Goal: Navigation & Orientation: Find specific page/section

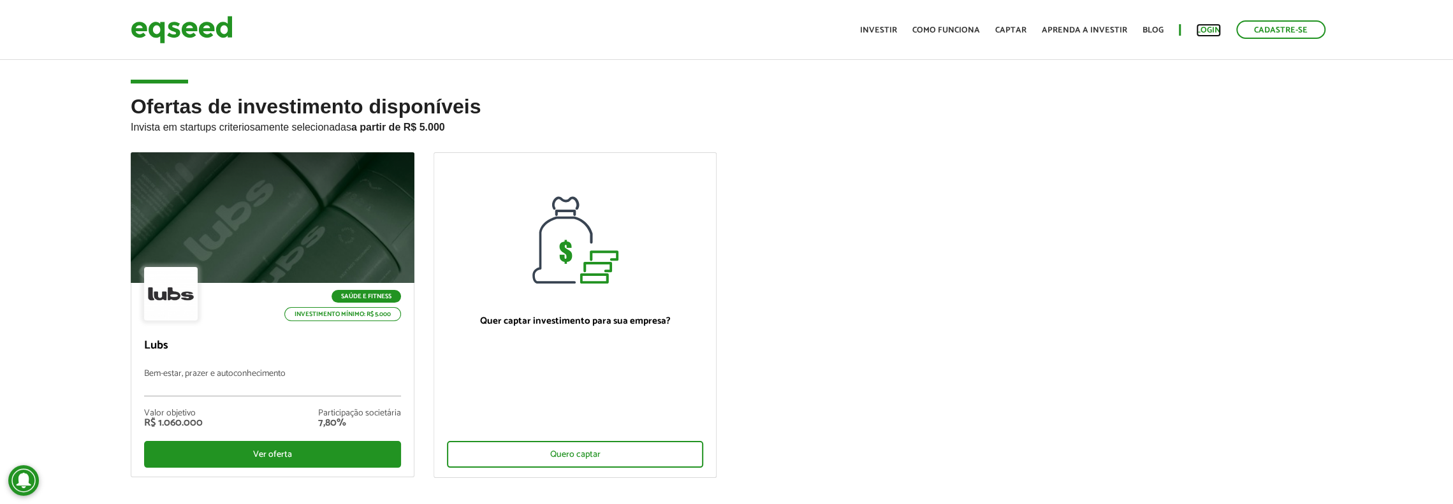
click at [1198, 26] on link "Login" at bounding box center [1208, 30] width 25 height 8
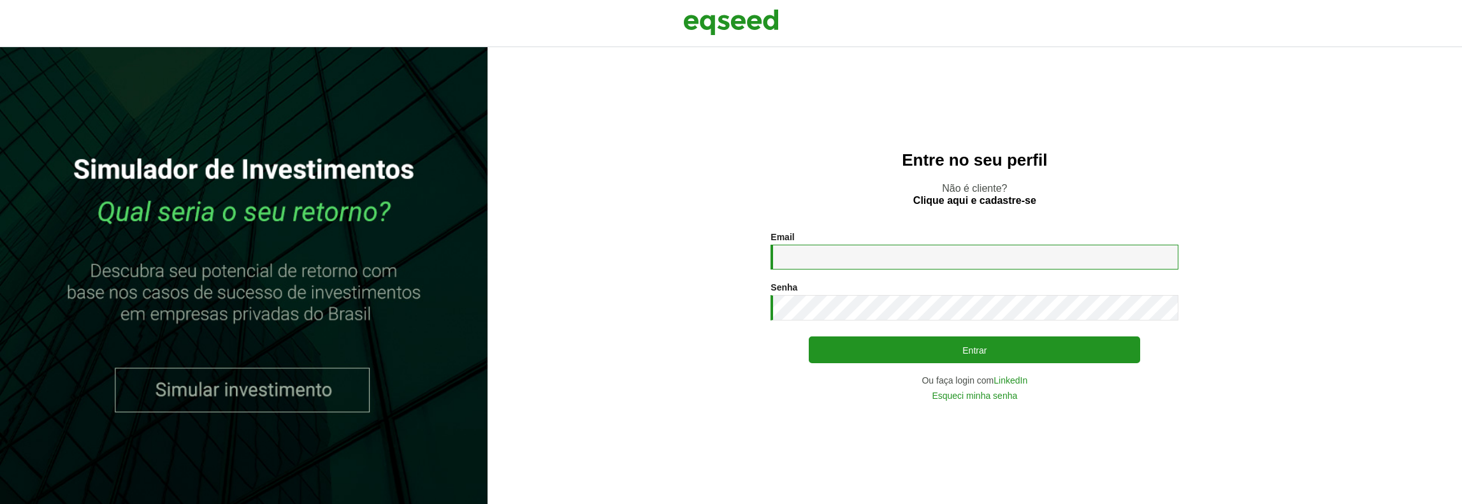
click at [908, 258] on input "Email *" at bounding box center [975, 257] width 408 height 25
type input "**********"
click at [809, 337] on button "Entrar" at bounding box center [974, 350] width 331 height 27
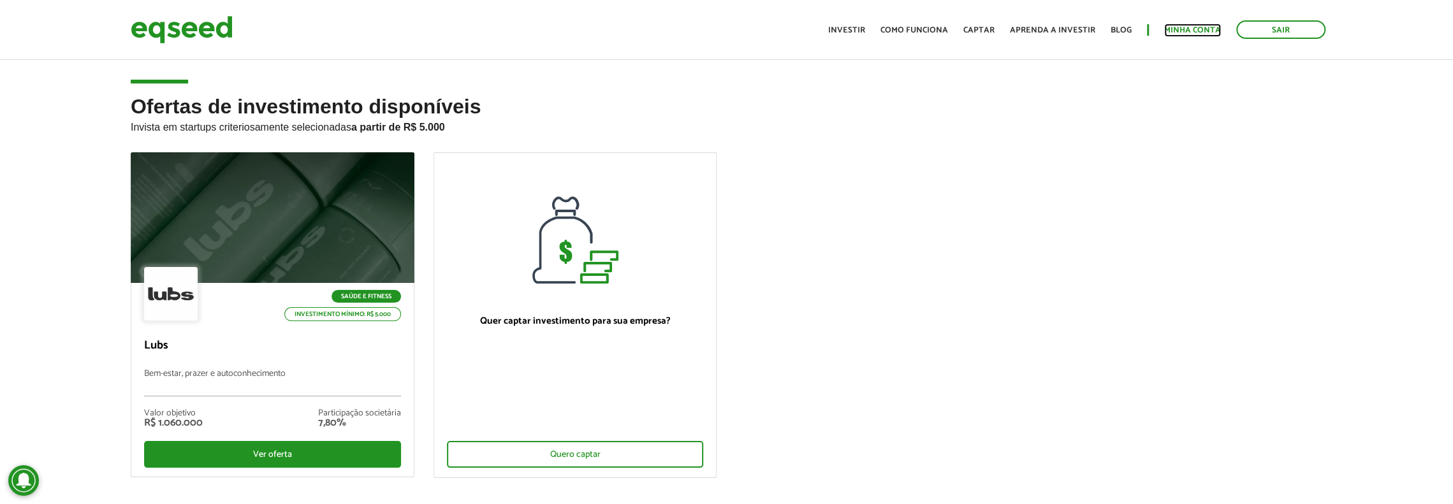
click at [1202, 34] on link "Minha conta" at bounding box center [1192, 30] width 57 height 8
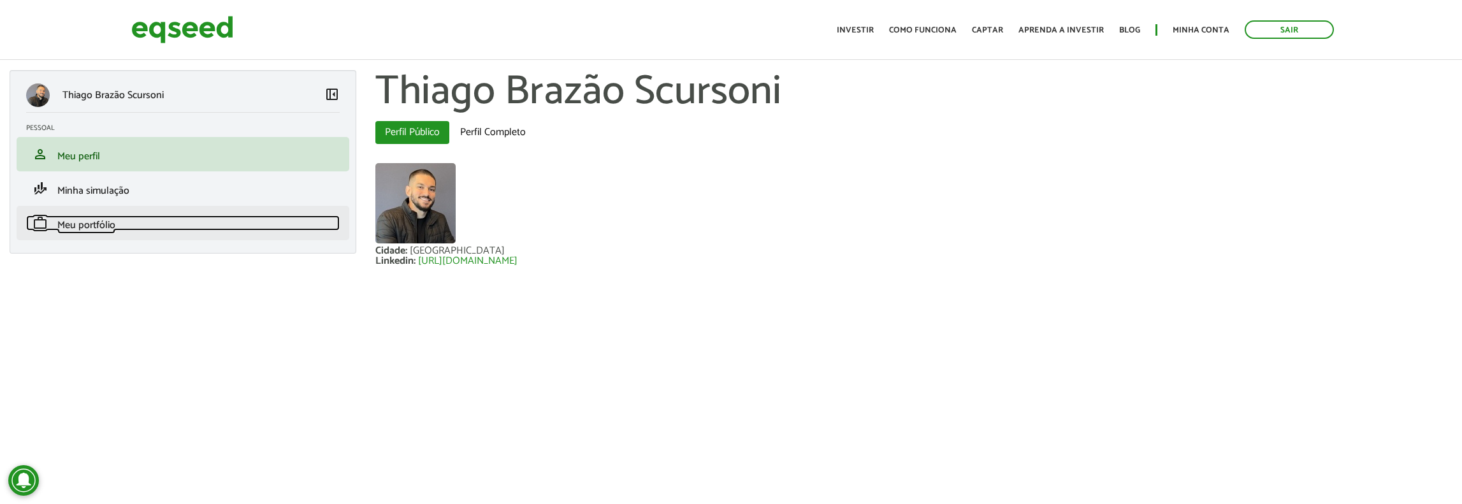
click at [126, 227] on link "work Meu portfólio" at bounding box center [183, 222] width 314 height 15
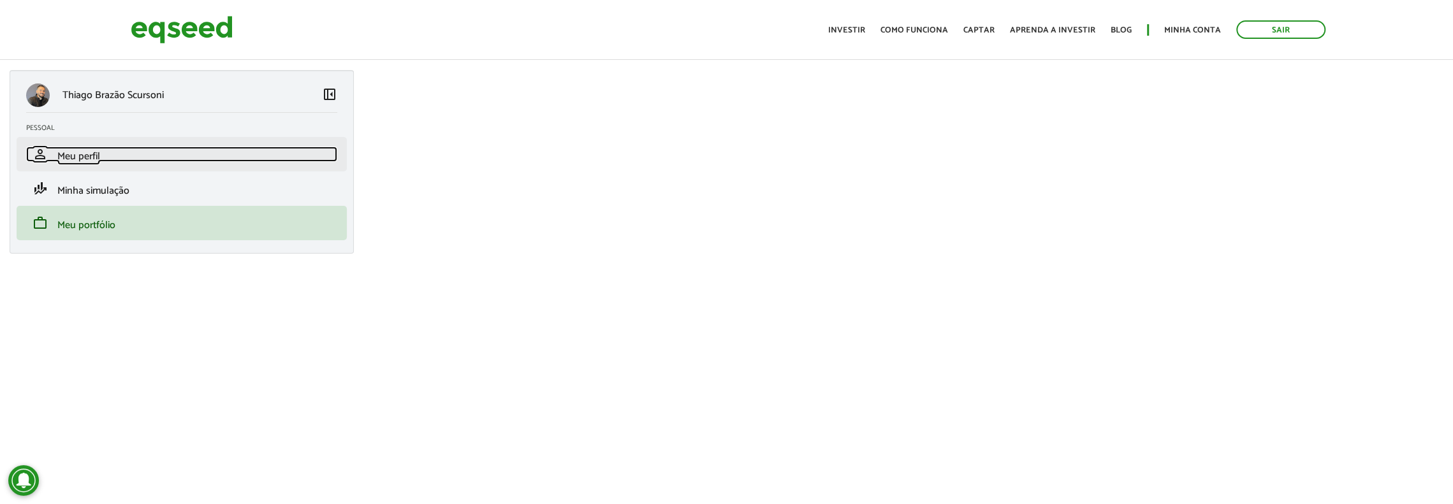
click at [172, 147] on link "person Meu perfil" at bounding box center [181, 154] width 311 height 15
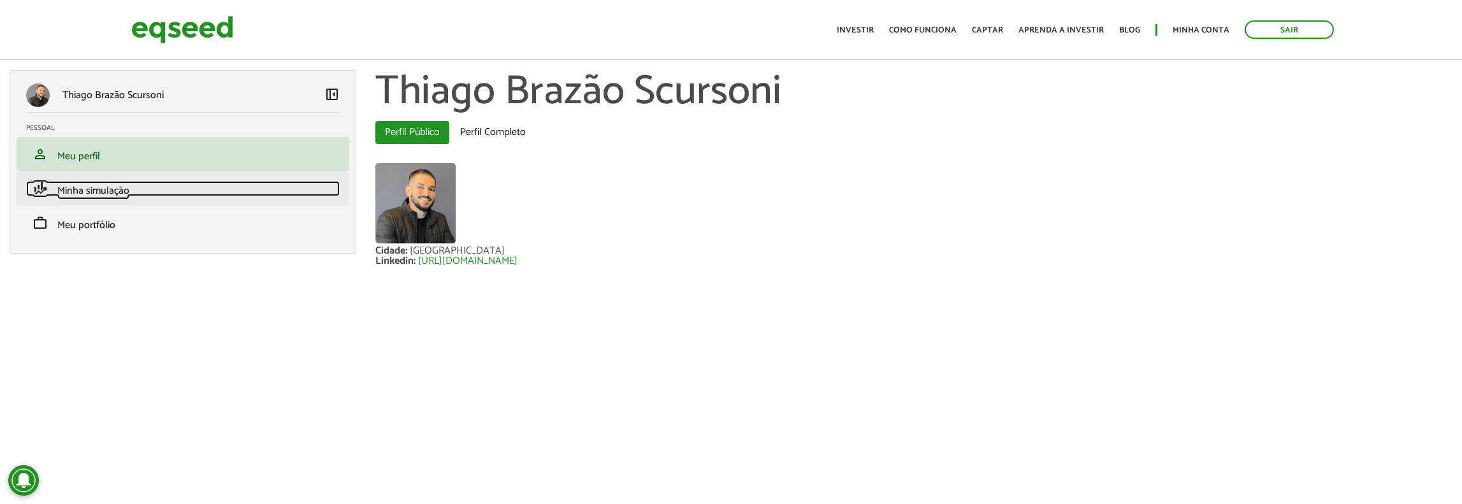
click at [116, 197] on span "Minha simulação" at bounding box center [93, 190] width 72 height 17
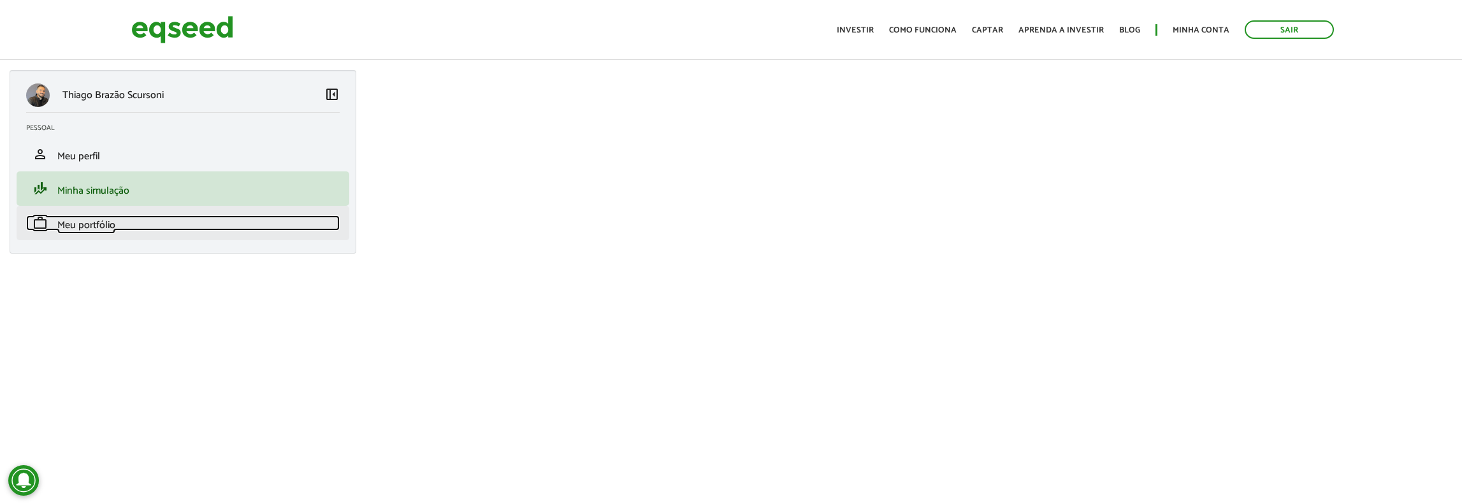
click at [129, 225] on link "work Meu portfólio" at bounding box center [183, 222] width 314 height 15
